Goal: Transaction & Acquisition: Purchase product/service

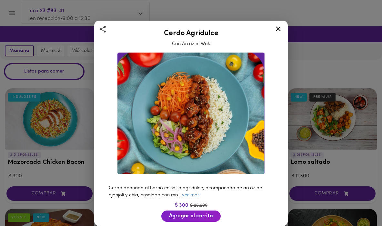
click at [275, 27] on icon at bounding box center [278, 29] width 8 height 8
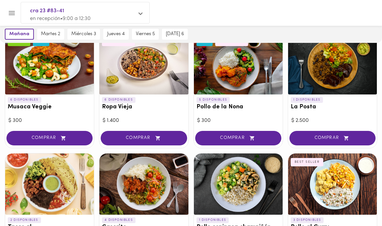
scroll to position [178, 0]
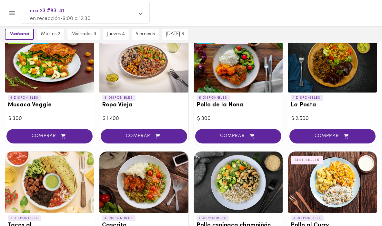
click at [135, 79] on div at bounding box center [143, 61] width 89 height 61
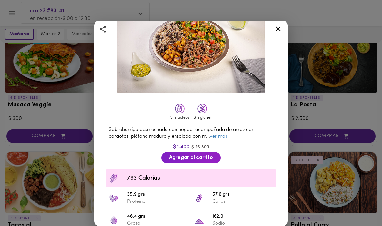
scroll to position [88, 0]
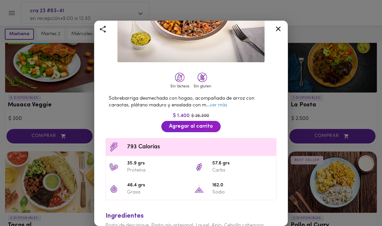
click at [277, 28] on icon at bounding box center [278, 29] width 8 height 8
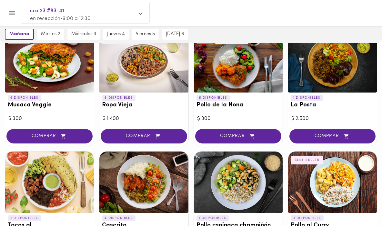
scroll to position [155, 0]
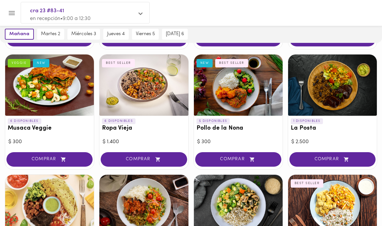
click at [153, 103] on div at bounding box center [143, 85] width 89 height 61
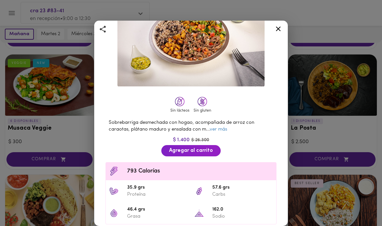
scroll to position [56, 0]
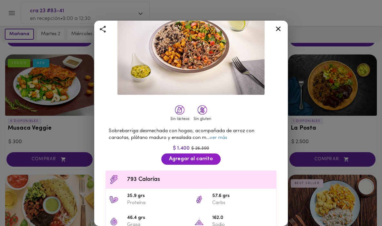
click at [278, 29] on icon at bounding box center [278, 28] width 5 height 5
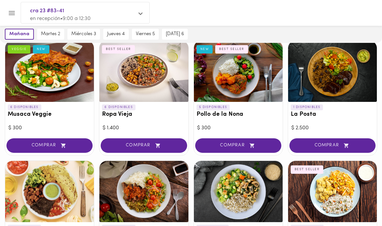
scroll to position [169, 0]
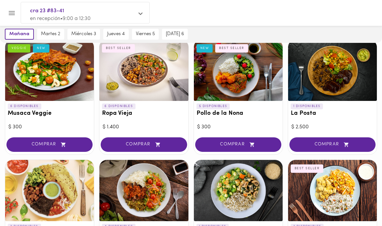
click at [246, 87] on div at bounding box center [238, 70] width 89 height 61
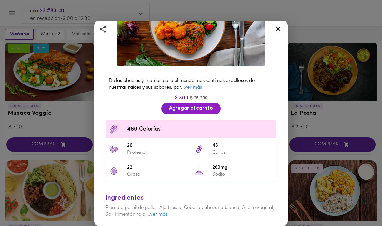
scroll to position [81, 0]
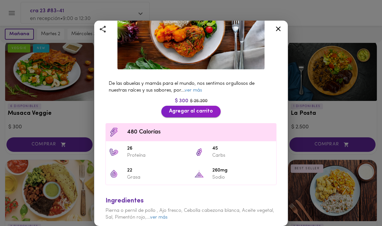
click at [191, 109] on span "Agregar al carrito" at bounding box center [191, 111] width 44 height 6
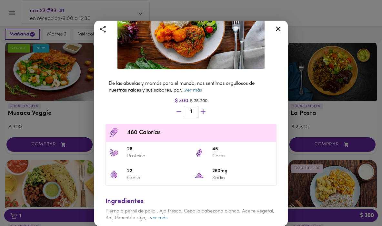
click at [279, 28] on icon at bounding box center [278, 29] width 8 height 8
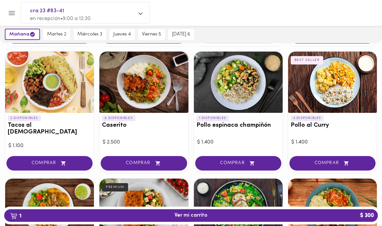
scroll to position [278, 0]
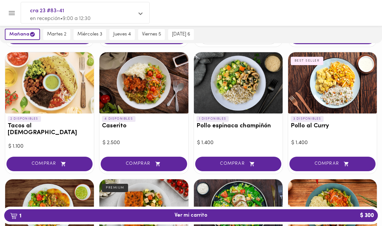
click at [238, 97] on div at bounding box center [238, 82] width 89 height 61
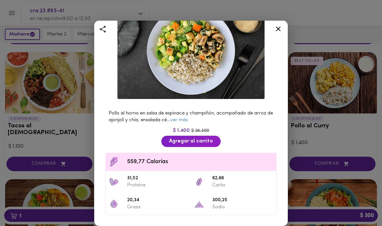
scroll to position [49, 0]
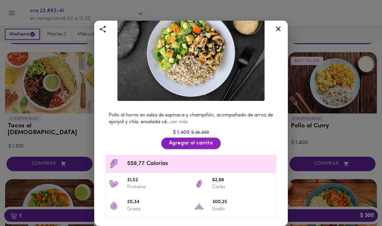
click at [193, 145] on span "Agregar al carrito" at bounding box center [191, 143] width 44 height 6
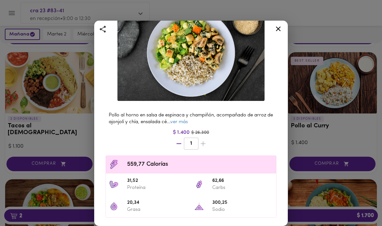
click at [277, 28] on icon at bounding box center [278, 29] width 8 height 8
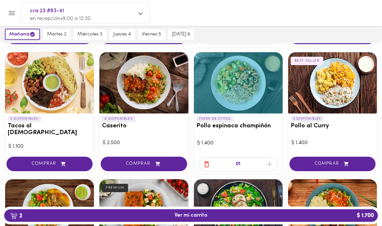
click at [329, 85] on div at bounding box center [332, 82] width 89 height 61
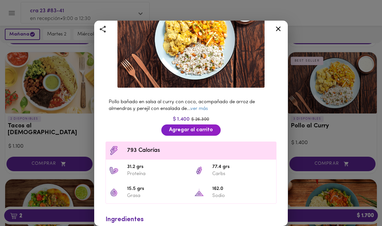
scroll to position [113, 0]
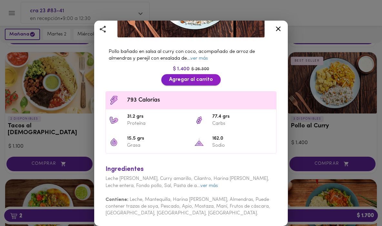
click at [209, 77] on span "Agregar al carrito" at bounding box center [191, 80] width 44 height 6
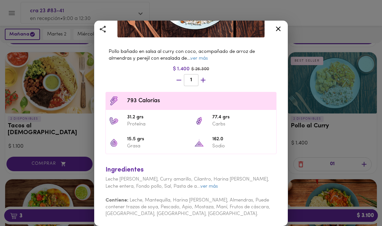
click at [279, 28] on icon at bounding box center [278, 28] width 5 height 5
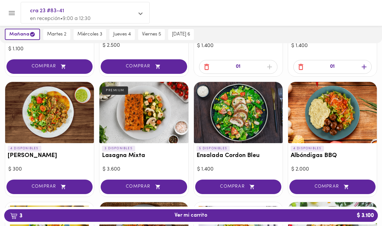
scroll to position [375, 0]
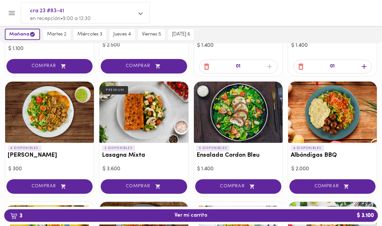
click at [51, 110] on div at bounding box center [49, 112] width 89 height 61
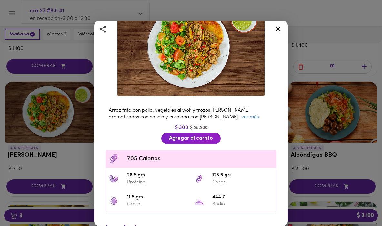
scroll to position [54, 0]
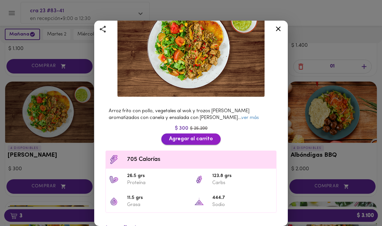
click at [193, 138] on span "Agregar al carrito" at bounding box center [191, 139] width 44 height 6
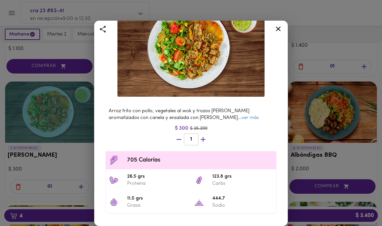
click at [279, 29] on icon at bounding box center [278, 28] width 5 height 5
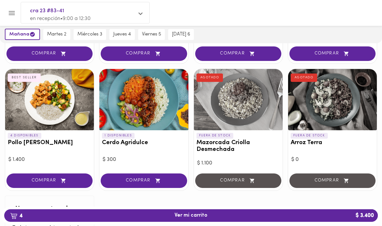
scroll to position [631, 0]
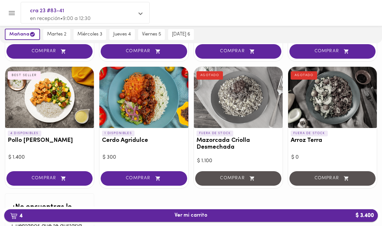
click at [193, 215] on span "4 Ver mi carrito $ 3.400" at bounding box center [191, 216] width 33 height 6
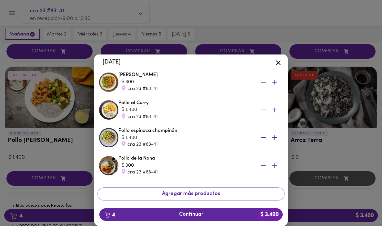
scroll to position [50, 0]
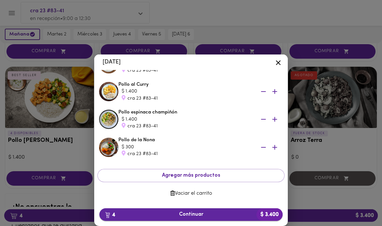
click at [211, 214] on span "4 Continuar $ 3.400" at bounding box center [191, 215] width 173 height 6
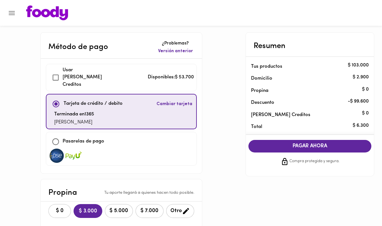
checkbox input "true"
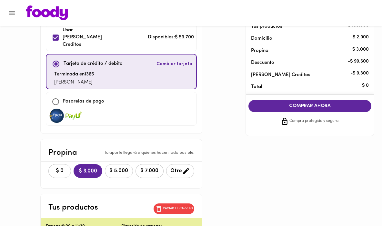
scroll to position [43, 0]
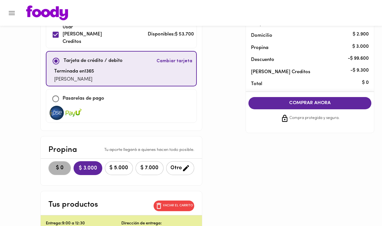
click at [57, 165] on span "$ 0" at bounding box center [60, 168] width 14 height 6
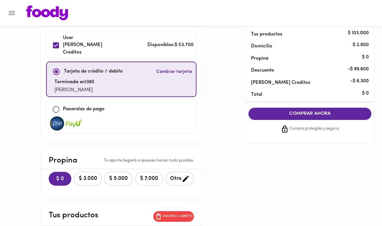
scroll to position [31, 0]
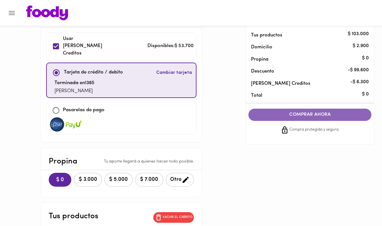
click at [304, 115] on span "COMPRAR AHORA" at bounding box center [310, 115] width 110 height 6
